Goal: Use online tool/utility: Utilize a website feature to perform a specific function

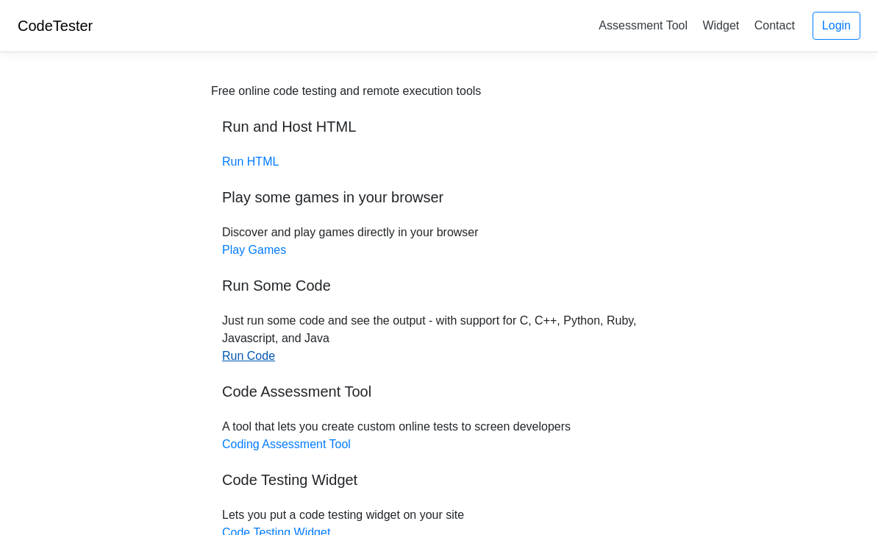
click at [266, 362] on link "Run Code" at bounding box center [248, 355] width 53 height 13
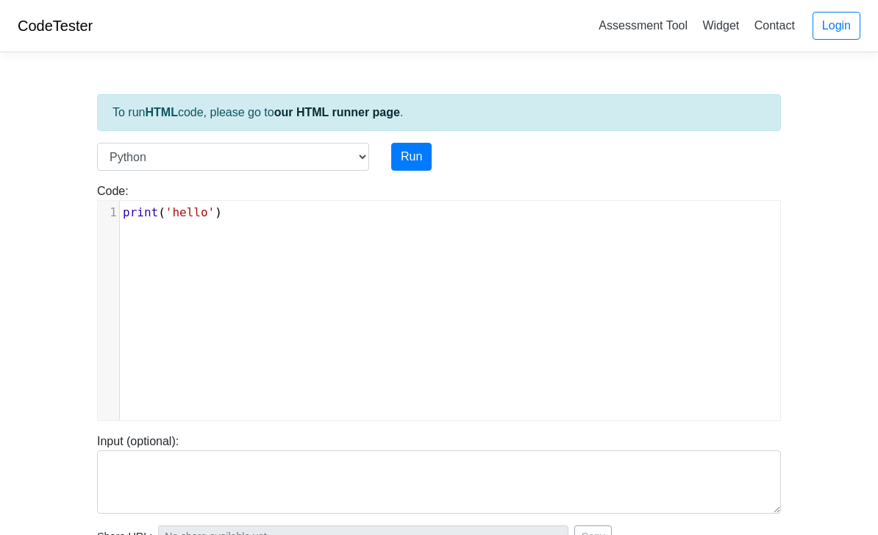
select select "c"
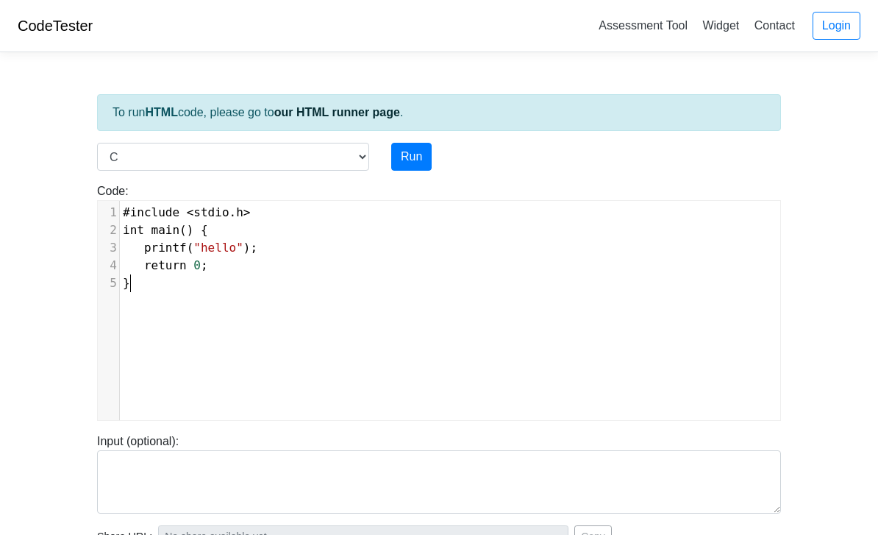
scroll to position [1, 0]
type textarea "}"
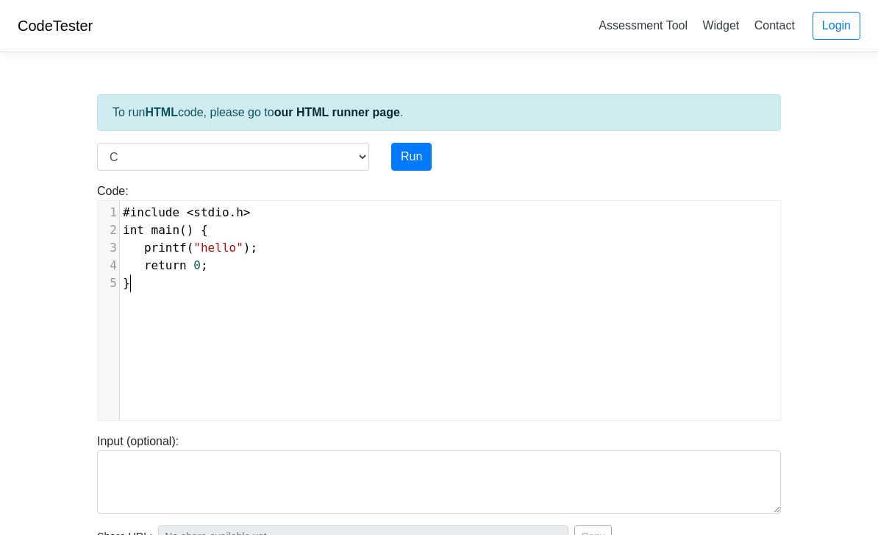
type textarea "}"
click at [242, 291] on pre "}" at bounding box center [450, 283] width 661 height 18
click at [259, 288] on pre "}" at bounding box center [450, 283] width 661 height 18
type textarea "}"
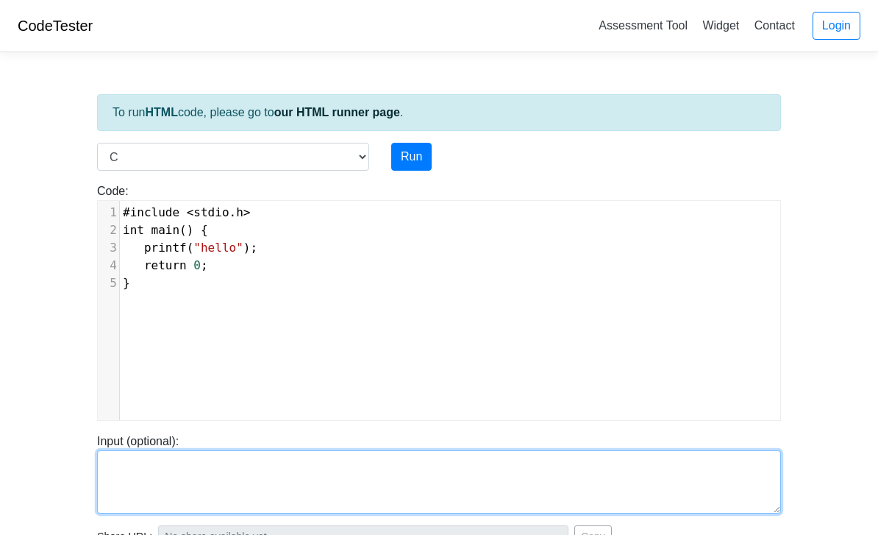
click at [153, 461] on textarea at bounding box center [439, 481] width 684 height 63
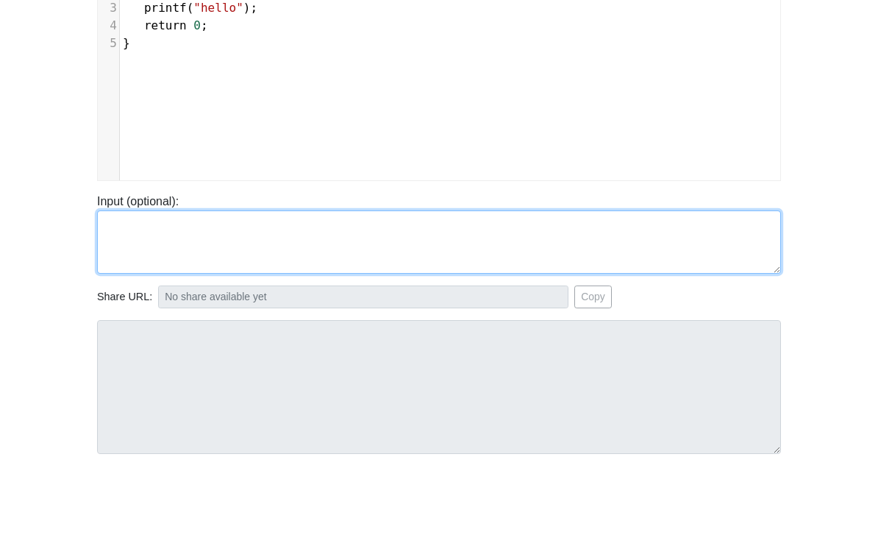
click at [135, 261] on textarea at bounding box center [439, 292] width 684 height 63
paste textarea "#include <stdio.h> int main() { printf("Hello and welcome to the generative AI …"
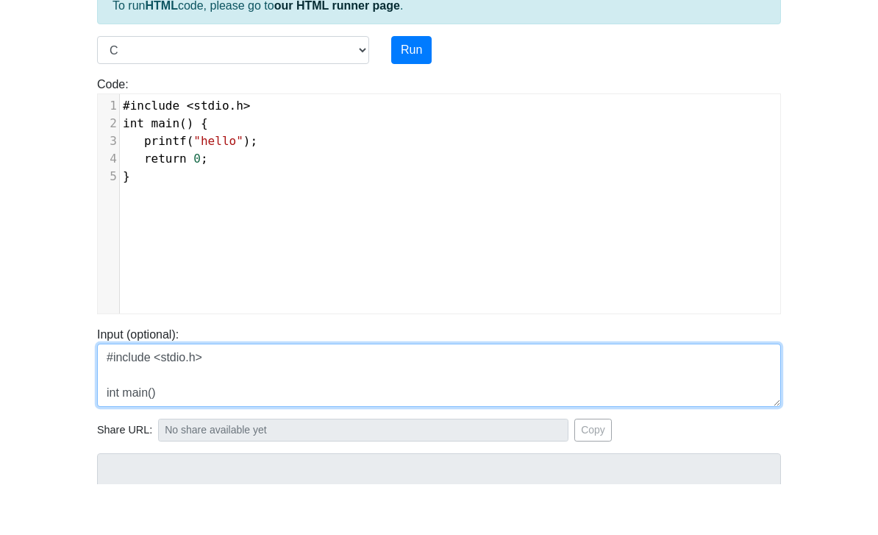
scroll to position [0, 0]
type textarea "#"
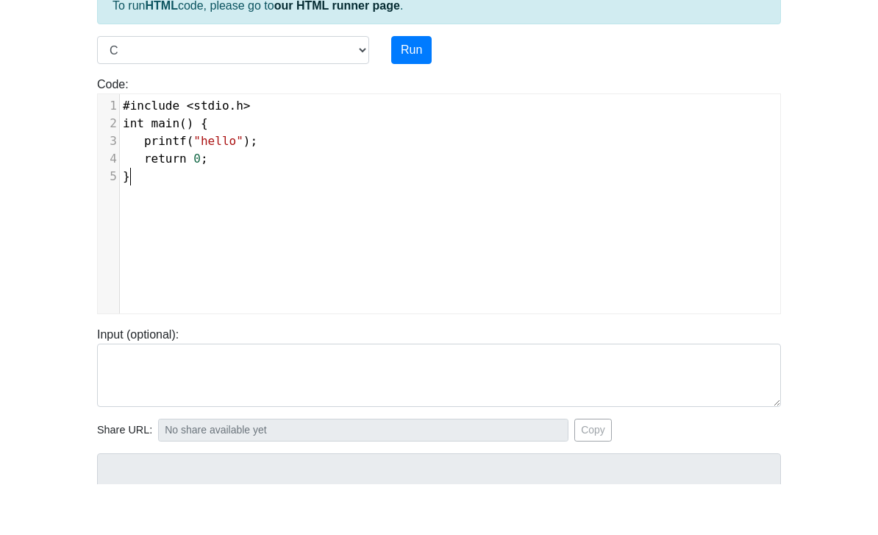
scroll to position [8, 0]
type textarea "\"
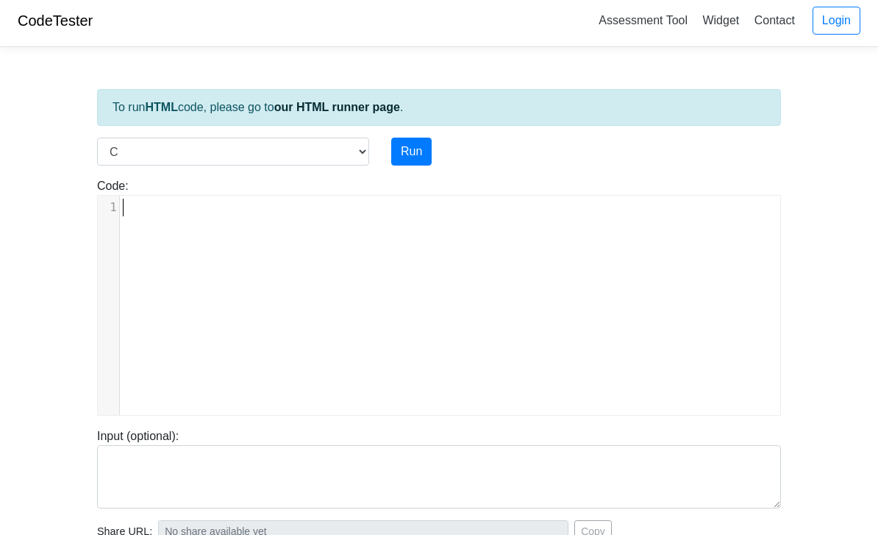
scroll to position [0, 0]
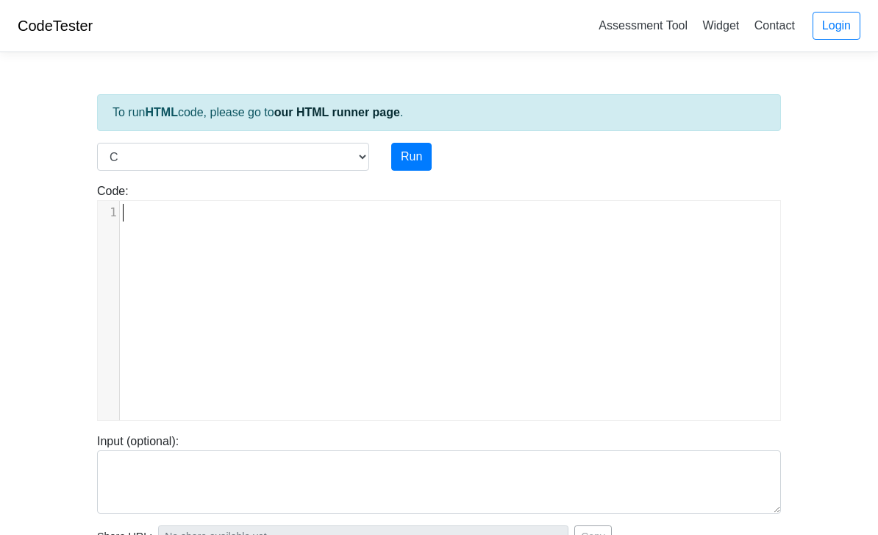
click at [190, 226] on div "1 ​" at bounding box center [450, 321] width 705 height 241
click at [189, 226] on div "1 ​" at bounding box center [450, 321] width 705 height 241
click at [171, 224] on div "1 ​" at bounding box center [450, 213] width 661 height 24
click at [199, 217] on pre "​" at bounding box center [450, 213] width 661 height 18
click at [231, 222] on div "1 ​" at bounding box center [450, 213] width 661 height 24
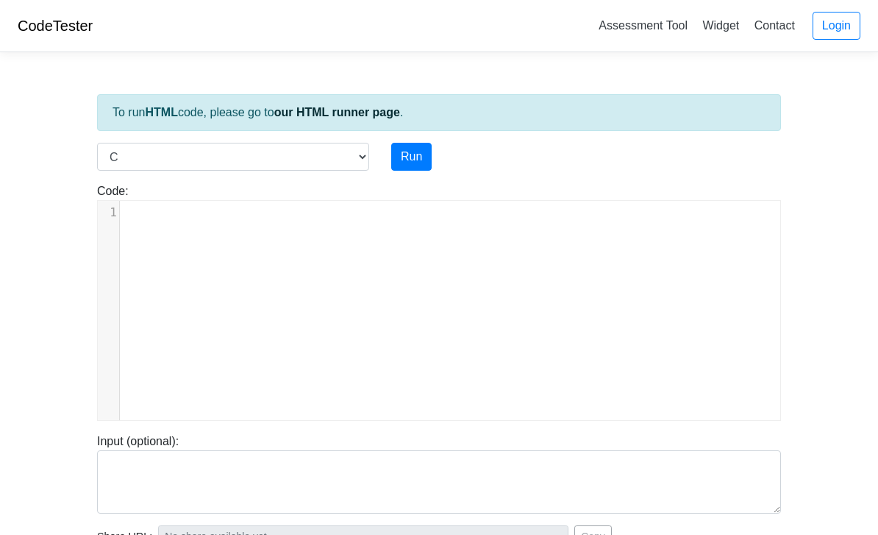
click at [258, 228] on div "1 ​" at bounding box center [450, 321] width 705 height 241
click at [282, 235] on div "1 ​" at bounding box center [450, 321] width 705 height 241
